Goal: Task Accomplishment & Management: Use online tool/utility

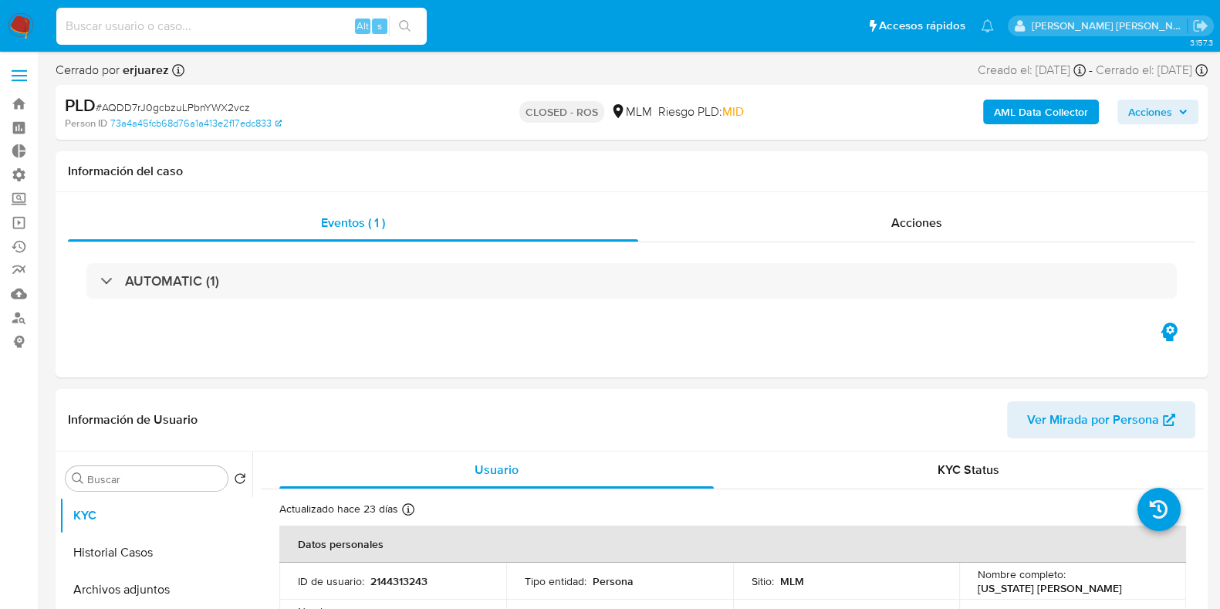
click at [169, 29] on input at bounding box center [241, 26] width 370 height 20
paste input "EMYiJ0n7pG9zlMu89ARc8mTB"
type input "EMYiJ0n7pG9zlMu89ARc8mTB"
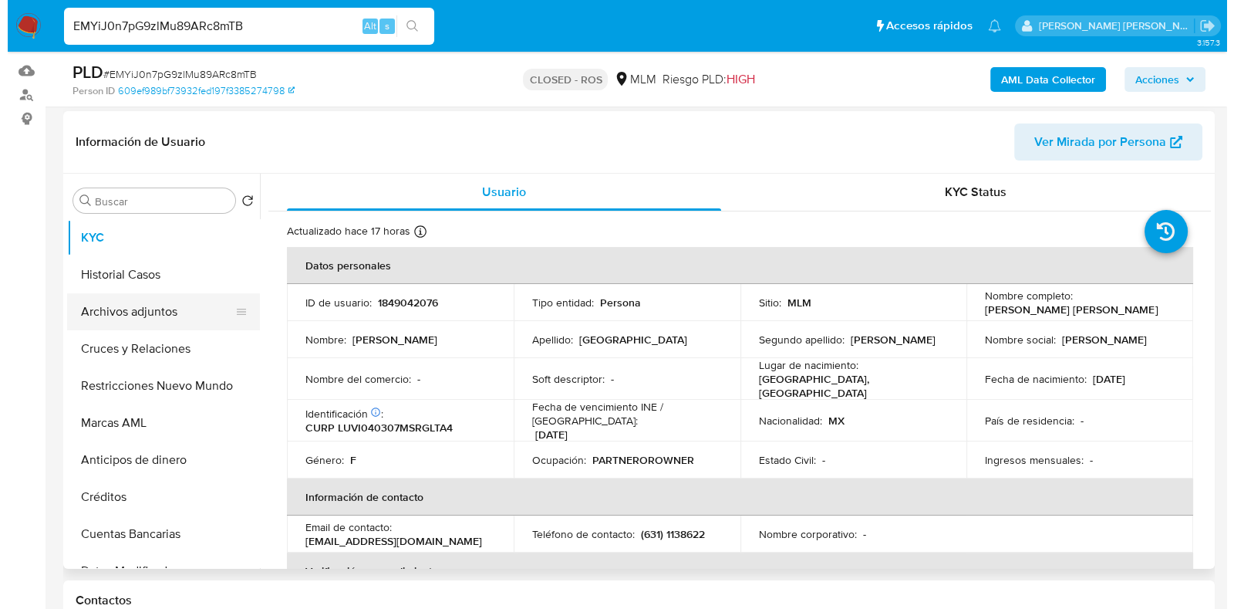
scroll to position [224, 0]
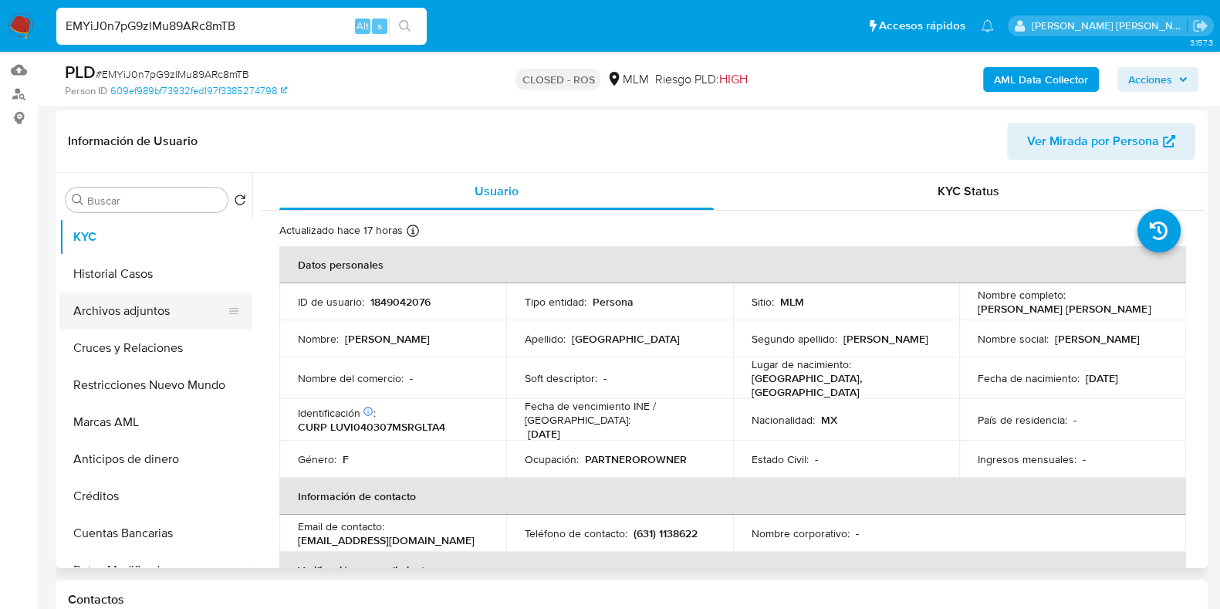
click at [143, 311] on button "Archivos adjuntos" at bounding box center [149, 310] width 181 height 37
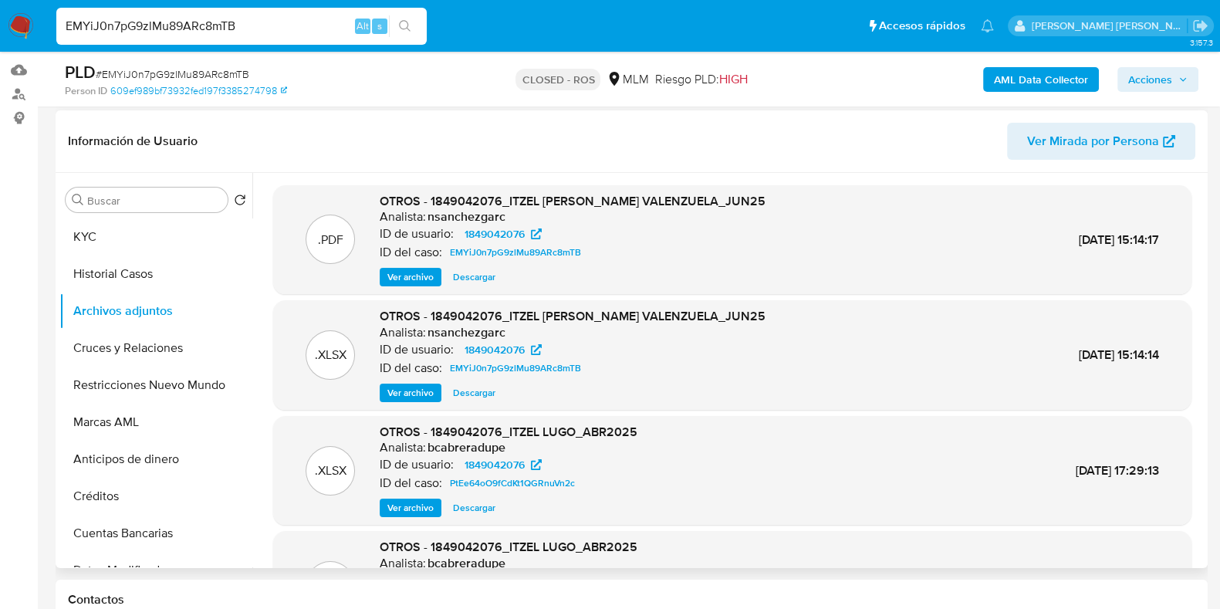
select select "10"
click at [415, 272] on span "Ver archivo" at bounding box center [410, 276] width 46 height 15
